Goal: Task Accomplishment & Management: Manage account settings

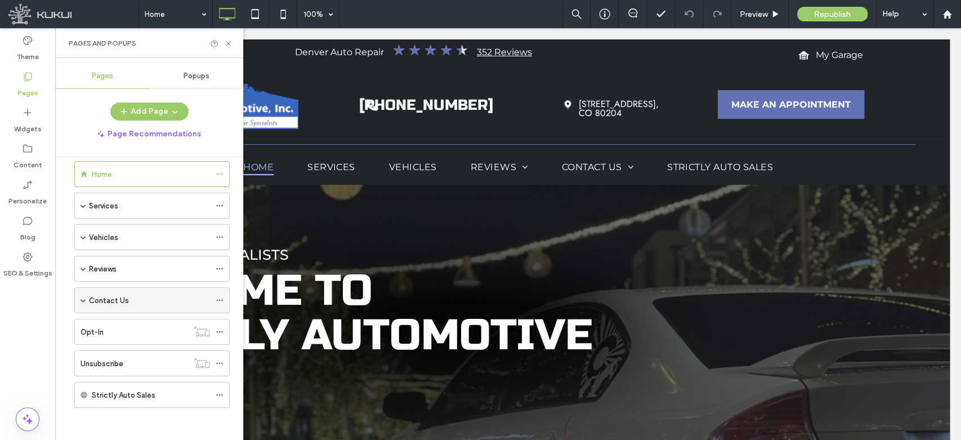
click at [83, 298] on span at bounding box center [83, 300] width 6 height 6
click at [142, 295] on div "Contact Us" at bounding box center [149, 300] width 121 height 12
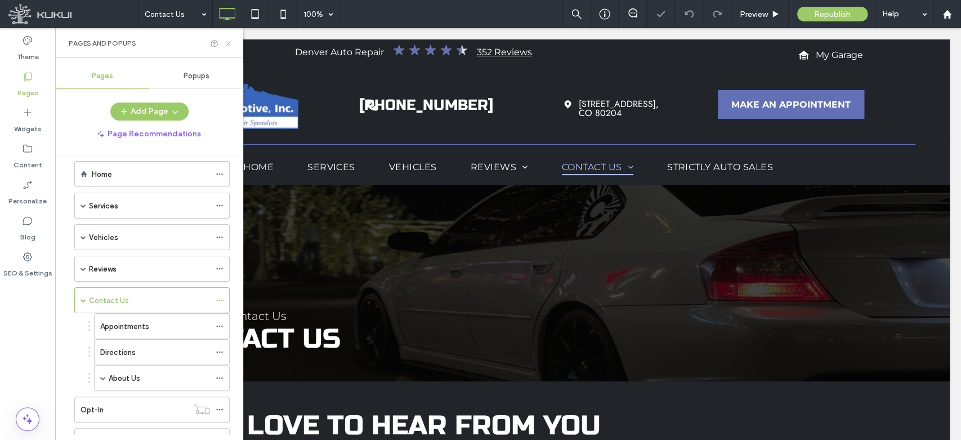
drag, startPoint x: 230, startPoint y: 44, endPoint x: 177, endPoint y: 16, distance: 59.4
click at [230, 44] on icon at bounding box center [228, 43] width 8 height 8
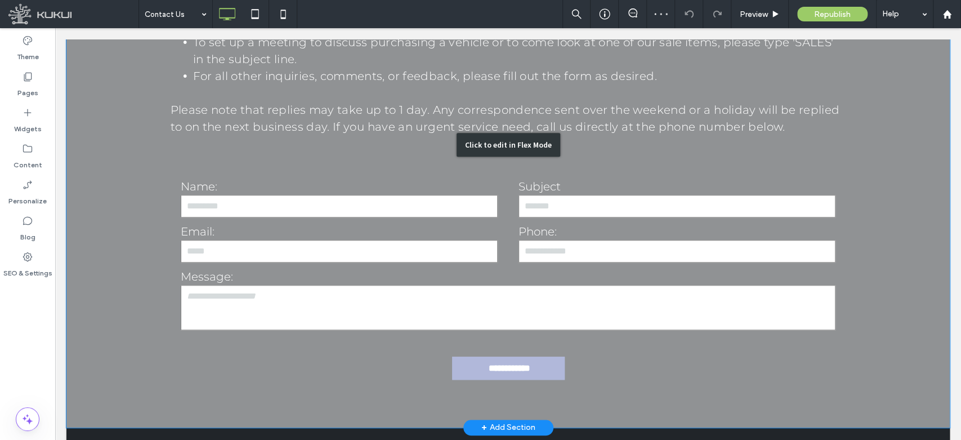
scroll to position [563, 0]
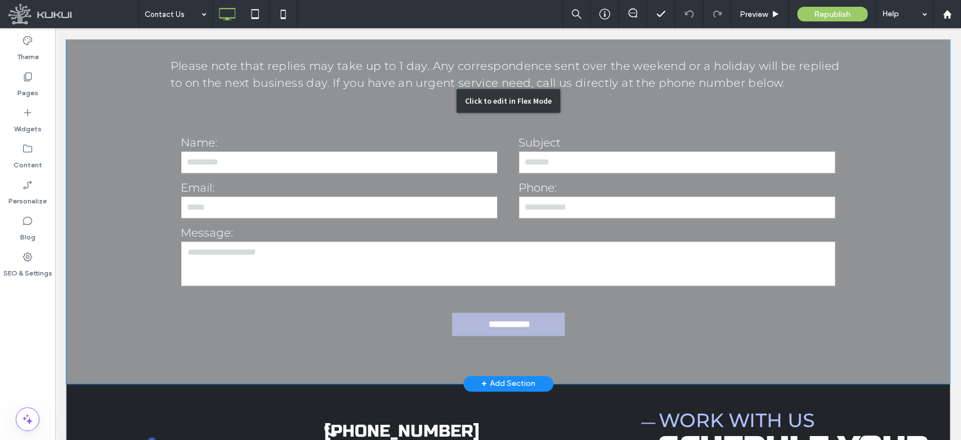
click at [628, 315] on div "Click to edit in Flex Mode" at bounding box center [507, 100] width 883 height 565
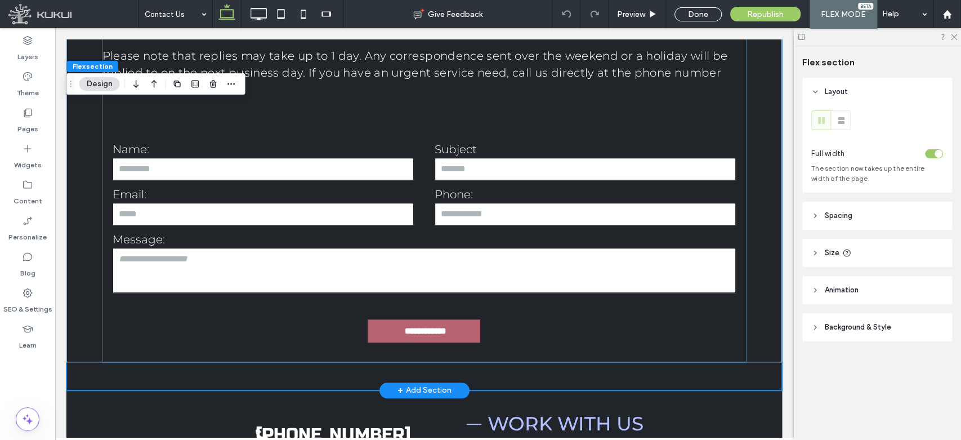
click at [423, 328] on input "**********" at bounding box center [425, 330] width 108 height 21
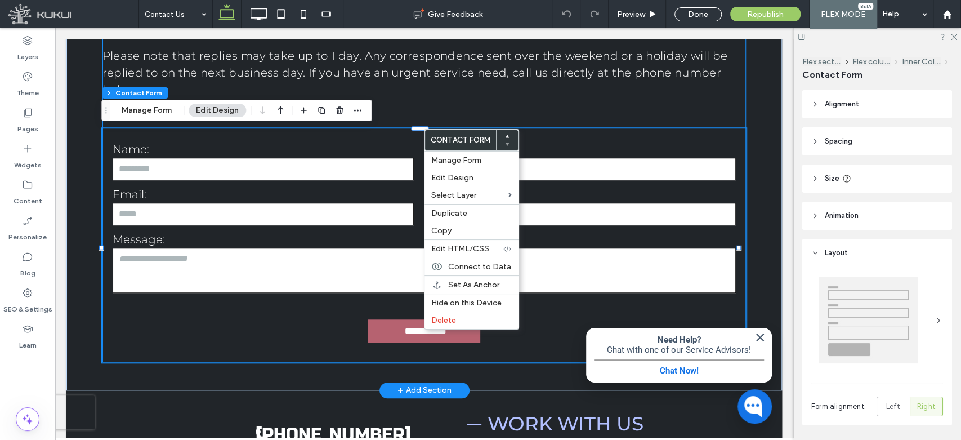
type input "*"
type input "***"
type input "**"
type input "*"
type input "***"
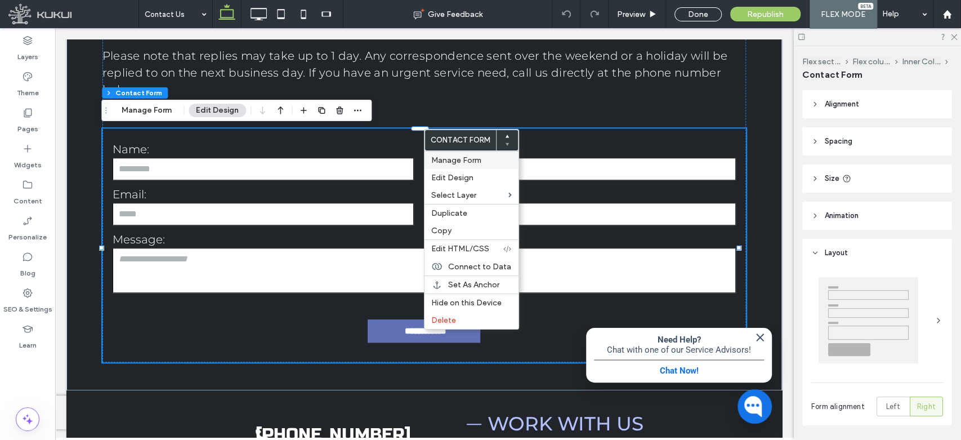
click at [474, 161] on span "Manage Form" at bounding box center [456, 160] width 50 height 10
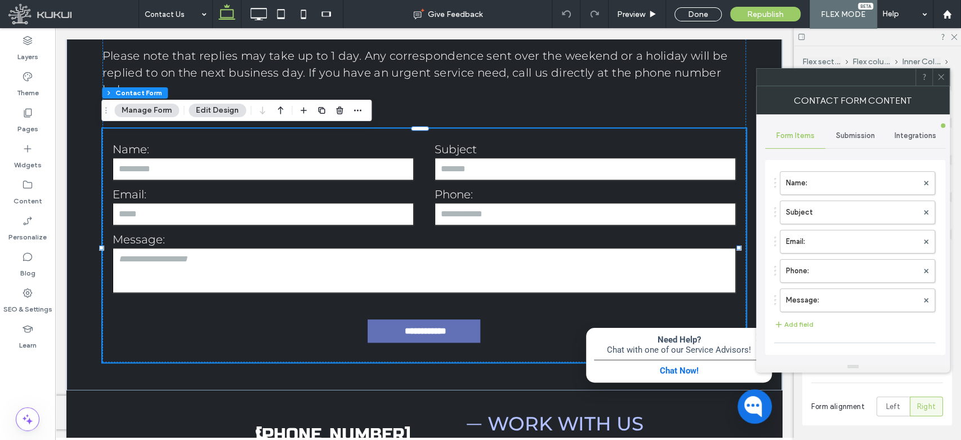
click at [861, 132] on span "Submission" at bounding box center [855, 135] width 39 height 9
click at [907, 133] on span "Integrations" at bounding box center [915, 135] width 42 height 9
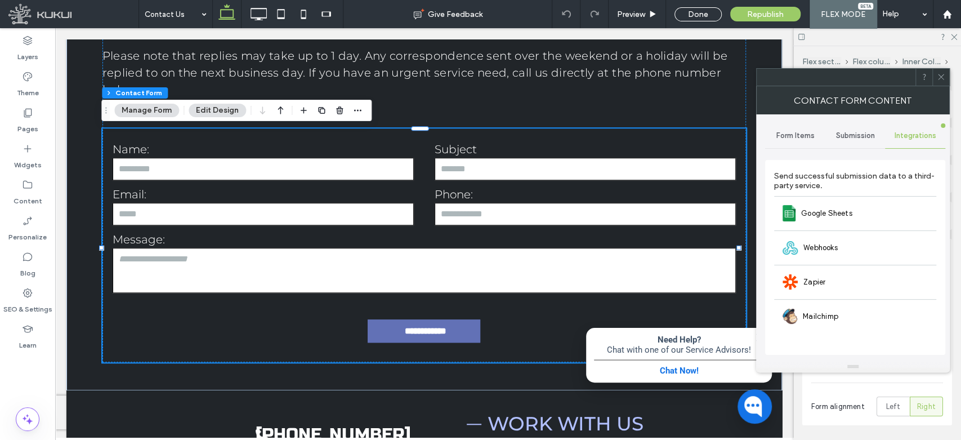
click at [788, 129] on div "Form Items" at bounding box center [795, 135] width 60 height 25
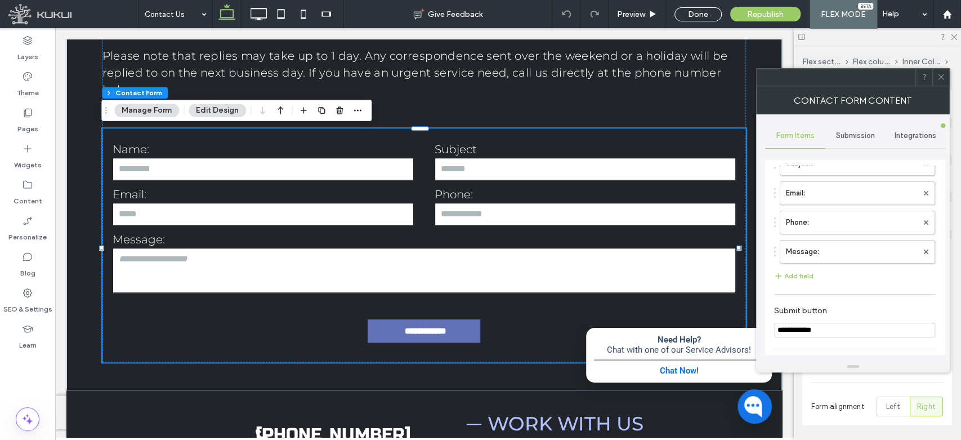
scroll to position [0, 0]
click at [854, 129] on div "Submission" at bounding box center [855, 135] width 60 height 25
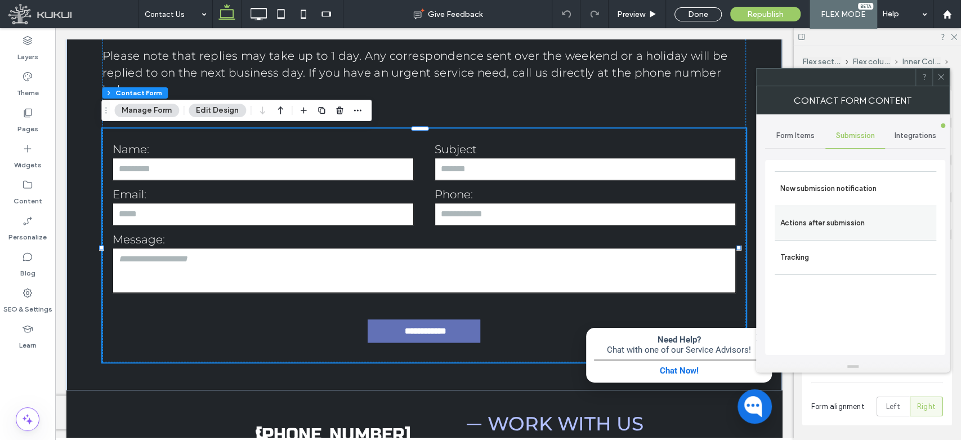
click at [844, 227] on label "Actions after submission" at bounding box center [855, 223] width 150 height 23
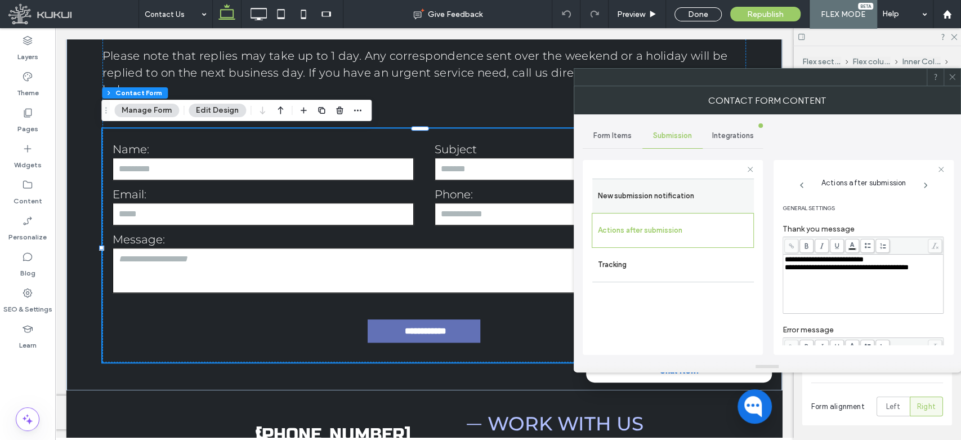
click at [638, 188] on label "New submission notification" at bounding box center [673, 196] width 150 height 23
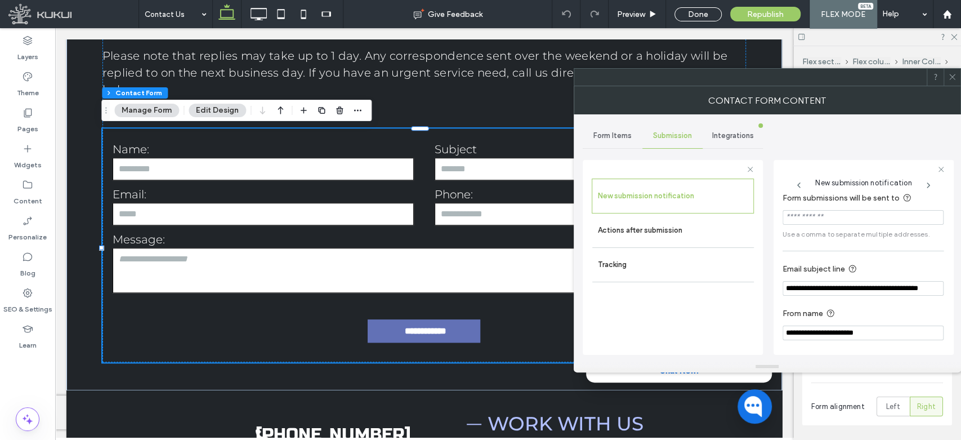
scroll to position [11, 0]
click at [951, 78] on icon at bounding box center [952, 77] width 8 height 8
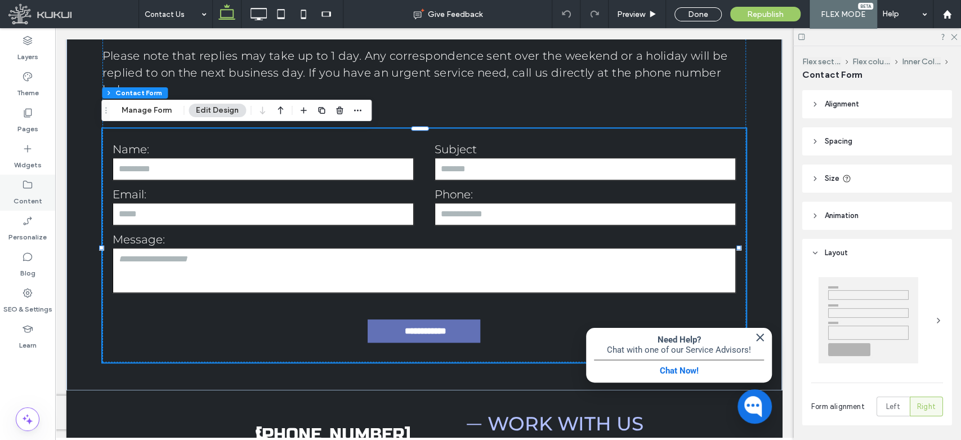
click at [30, 183] on icon at bounding box center [27, 184] width 11 height 11
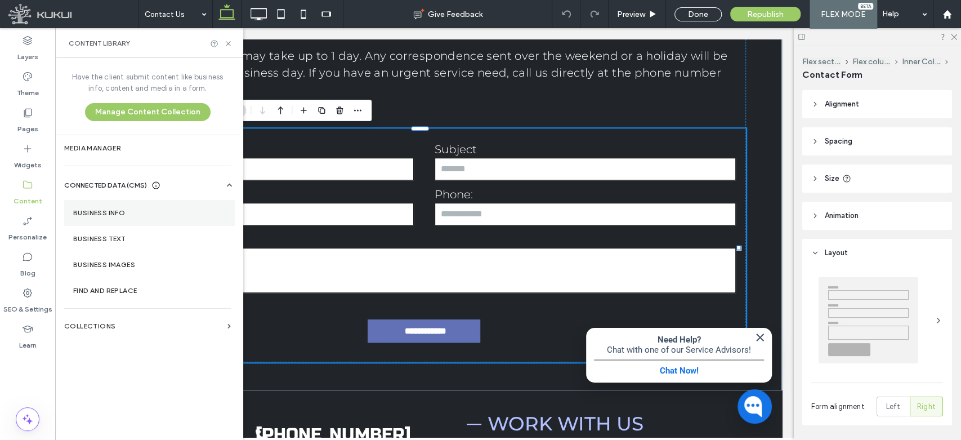
click at [126, 215] on label "Business Info" at bounding box center [149, 213] width 153 height 8
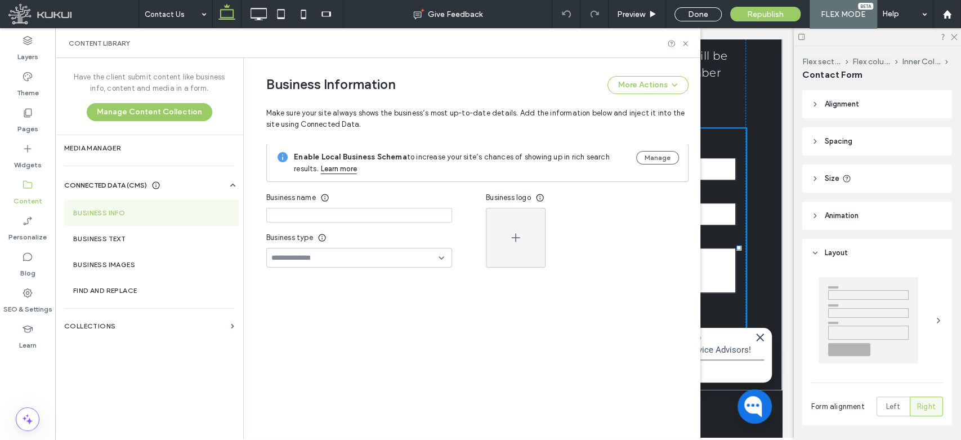
type input "**********"
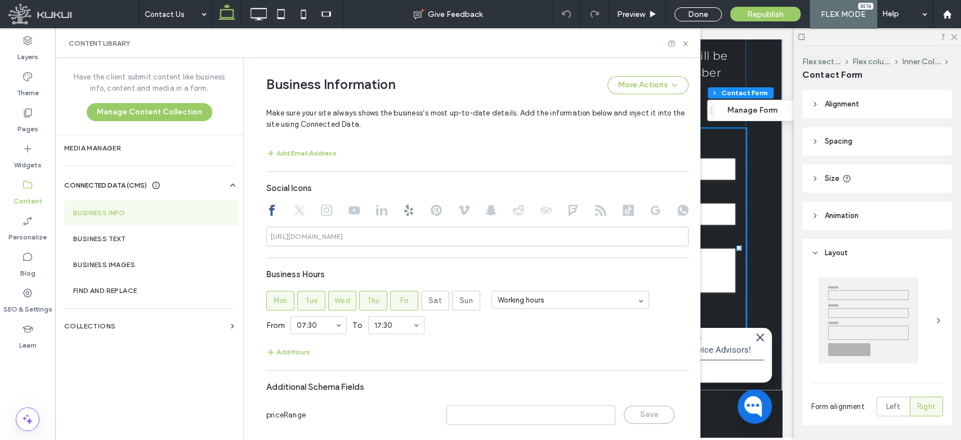
scroll to position [522, 0]
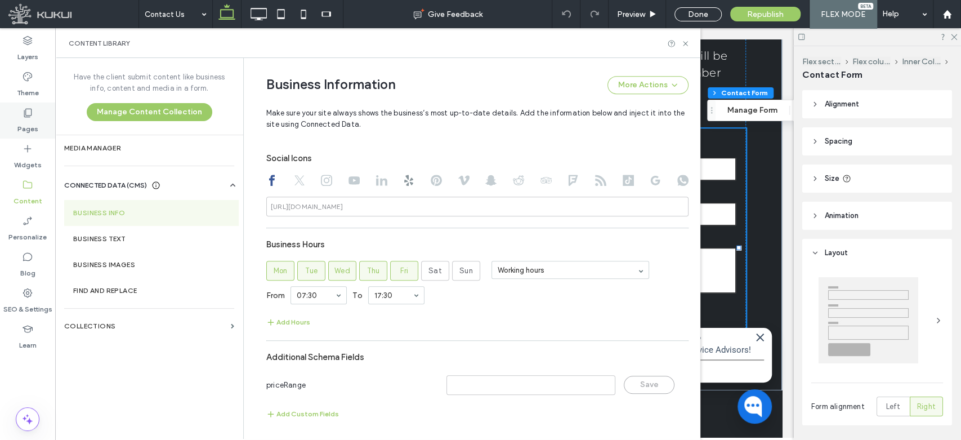
click at [26, 114] on use at bounding box center [28, 113] width 8 height 8
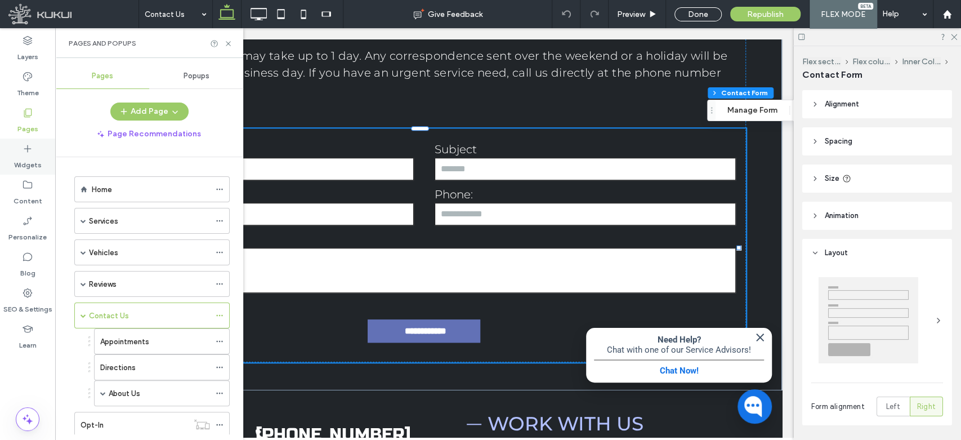
click at [25, 151] on icon at bounding box center [27, 148] width 11 height 11
